Goal: Transaction & Acquisition: Purchase product/service

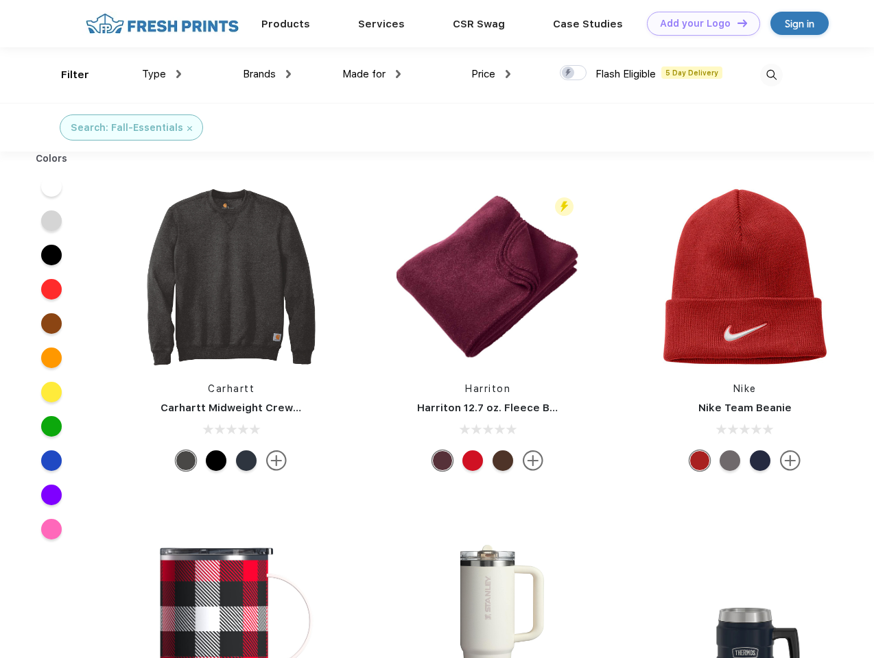
click at [698, 23] on link "Add your Logo Design Tool" at bounding box center [703, 24] width 113 height 24
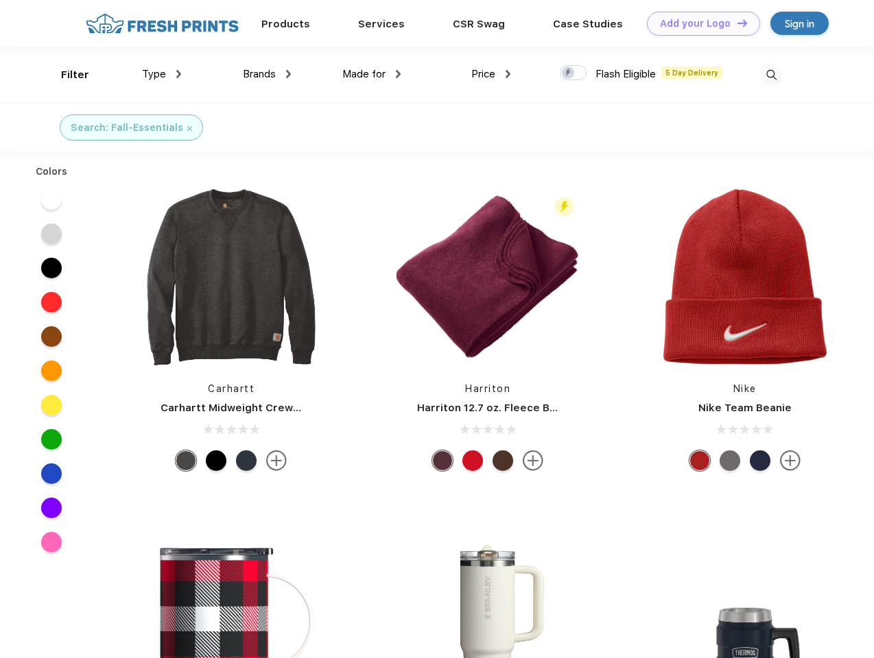
click at [0, 0] on div "Design Tool" at bounding box center [0, 0] width 0 height 0
click at [736, 23] on link "Add your Logo Design Tool" at bounding box center [703, 24] width 113 height 24
click at [66, 75] on div "Filter" at bounding box center [75, 75] width 28 height 16
click at [162, 74] on span "Type" at bounding box center [154, 74] width 24 height 12
click at [267, 74] on span "Brands" at bounding box center [259, 74] width 33 height 12
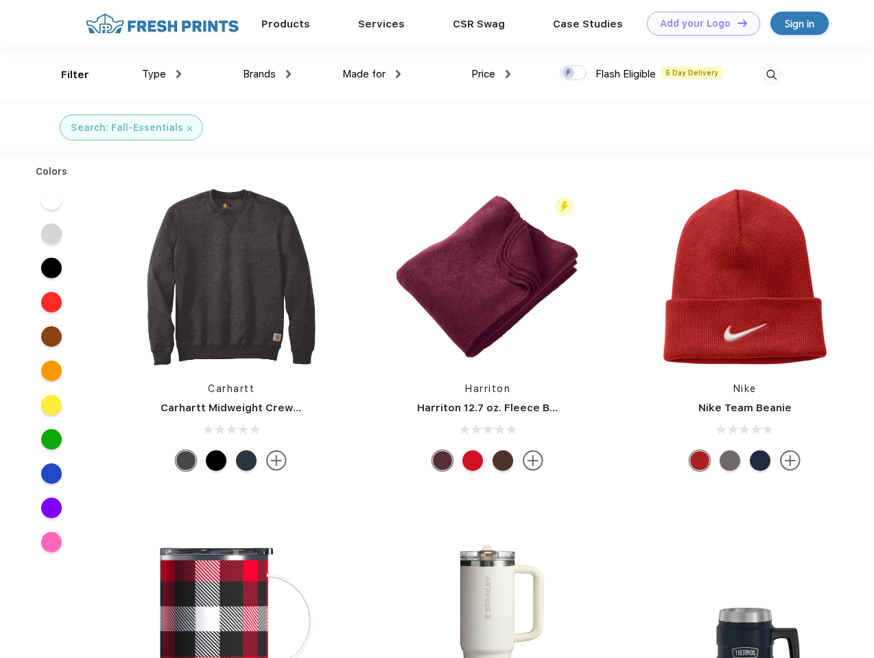
click at [372, 74] on span "Made for" at bounding box center [363, 74] width 43 height 12
click at [491, 74] on span "Price" at bounding box center [483, 74] width 24 height 12
click at [573, 73] on div at bounding box center [573, 72] width 27 height 15
click at [568, 73] on input "checkbox" at bounding box center [564, 68] width 9 height 9
click at [771, 75] on img at bounding box center [771, 75] width 23 height 23
